Goal: Information Seeking & Learning: Learn about a topic

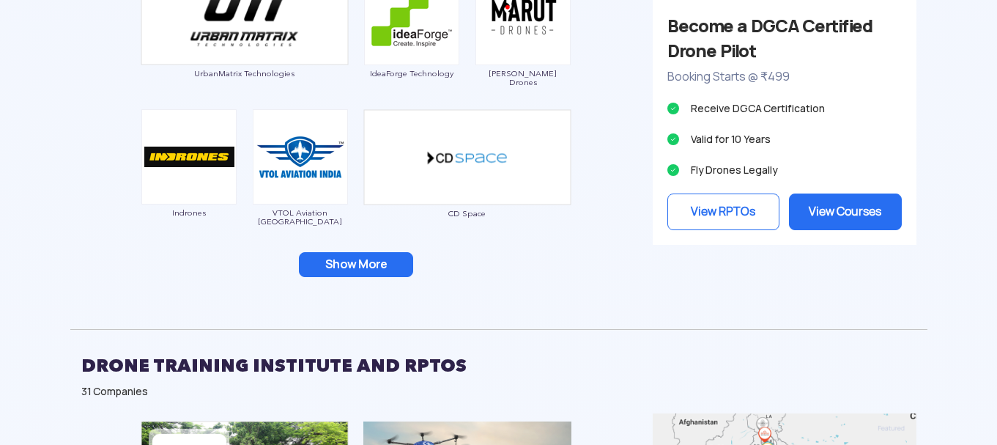
scroll to position [1539, 0]
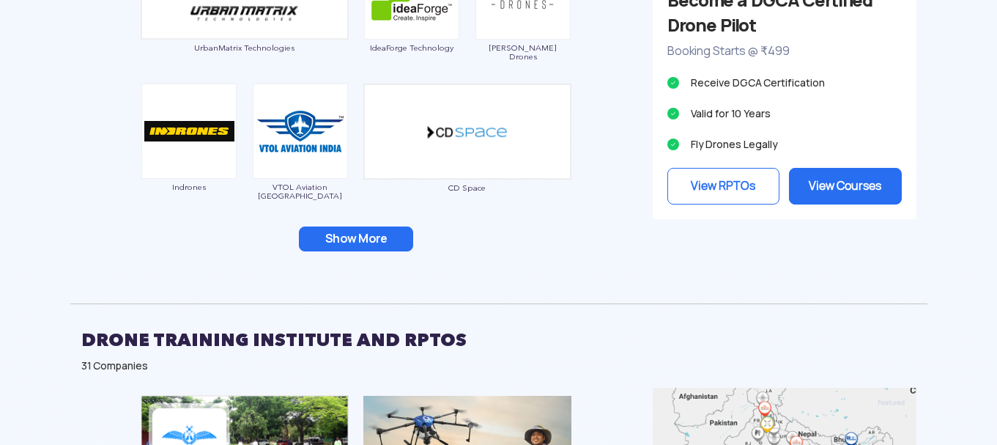
click at [393, 236] on button "Show More" at bounding box center [356, 238] width 114 height 25
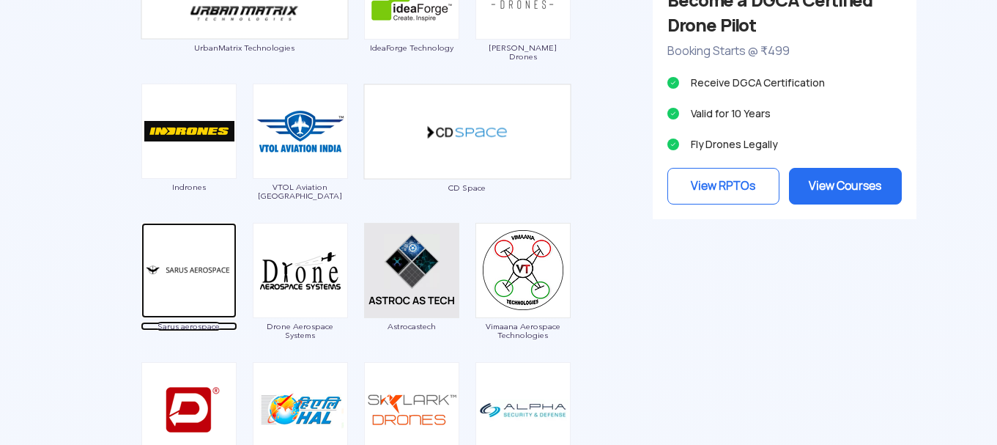
click at [166, 291] on img at bounding box center [188, 270] width 95 height 95
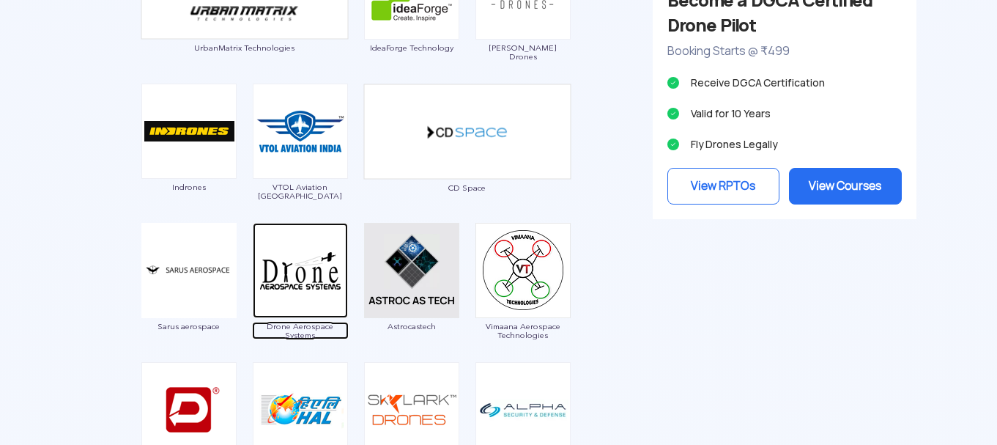
click at [317, 291] on img at bounding box center [300, 270] width 95 height 95
click at [308, 277] on img at bounding box center [300, 270] width 95 height 95
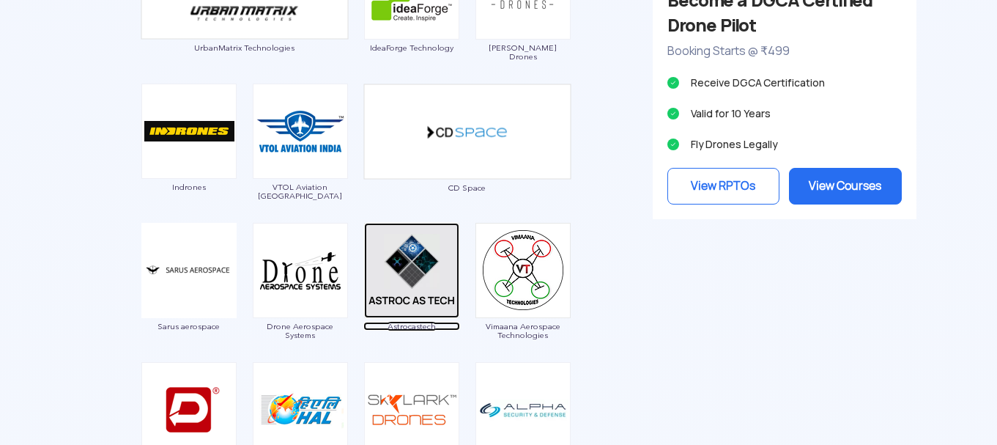
click at [407, 292] on img at bounding box center [411, 270] width 95 height 95
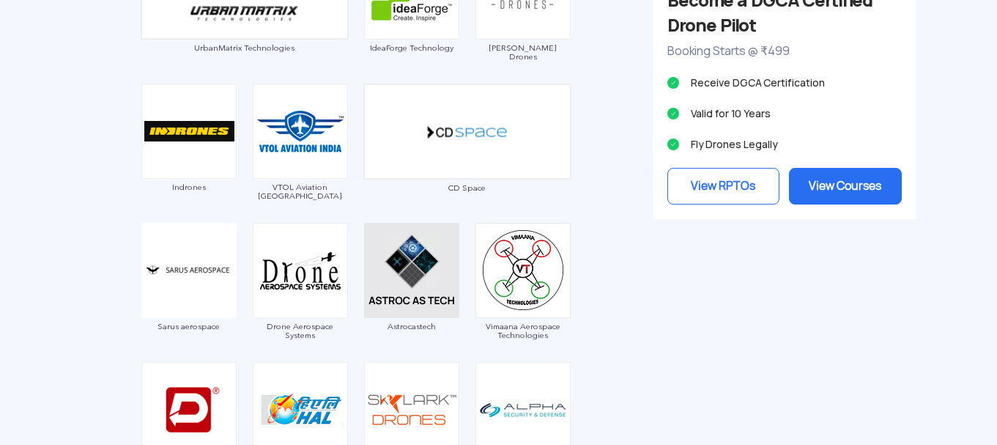
click at [514, 277] on img at bounding box center [522, 270] width 95 height 95
click at [510, 274] on img at bounding box center [522, 270] width 95 height 95
click at [520, 335] on span "Vimaana Aerospace Technologies" at bounding box center [523, 331] width 97 height 18
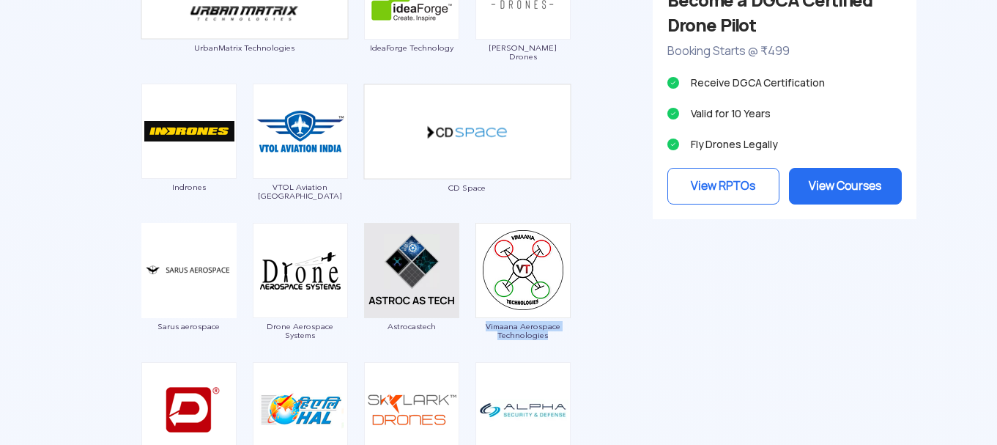
copy span "Vimaana Aerospace Technologies"
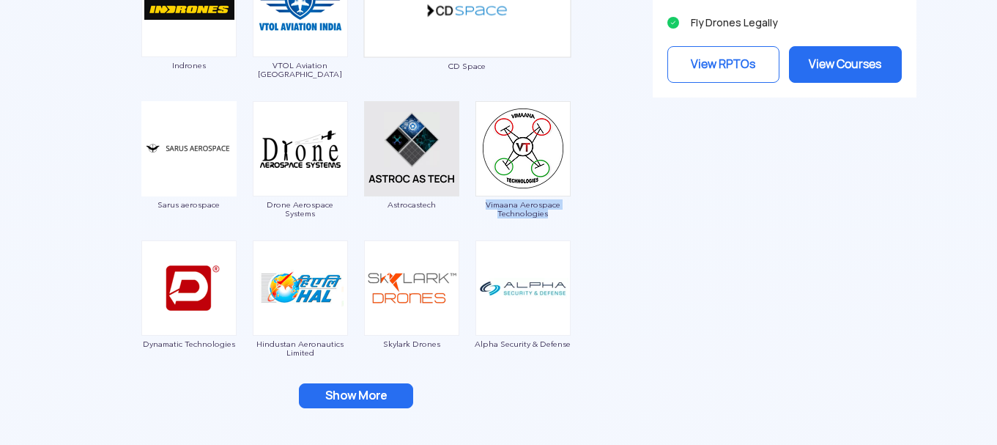
scroll to position [1685, 0]
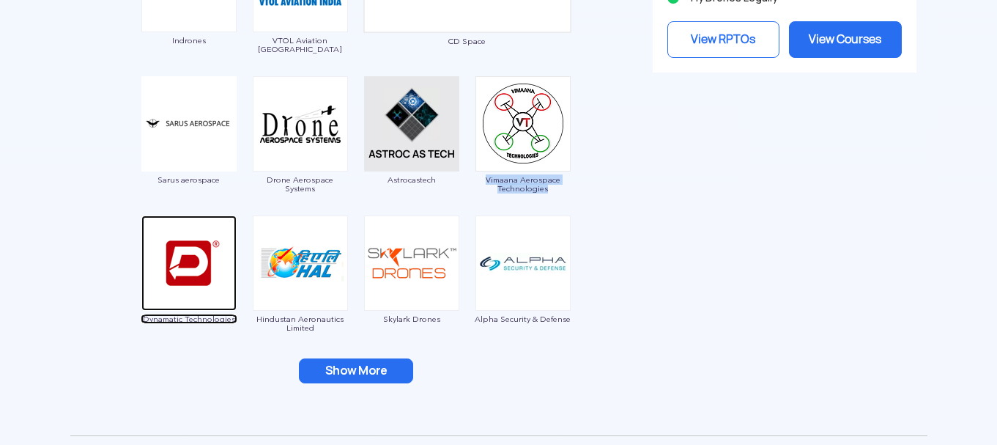
click at [171, 274] on img at bounding box center [188, 262] width 95 height 95
